Goal: Task Accomplishment & Management: Complete application form

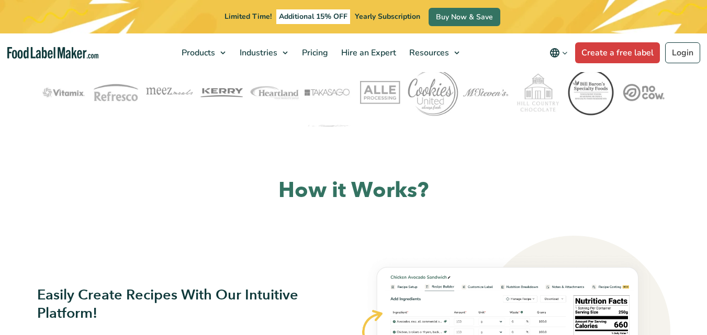
scroll to position [391, 0]
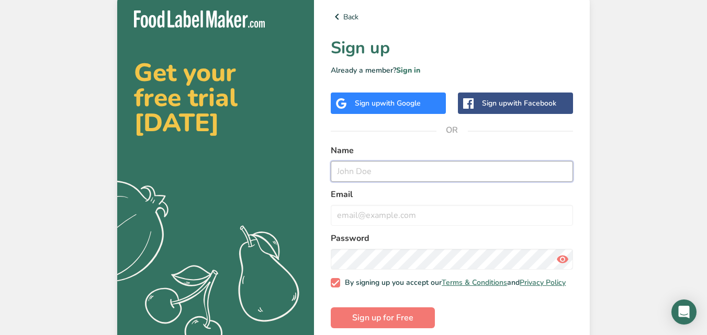
click at [438, 172] on input "text" at bounding box center [452, 171] width 242 height 21
